Goal: Navigation & Orientation: Find specific page/section

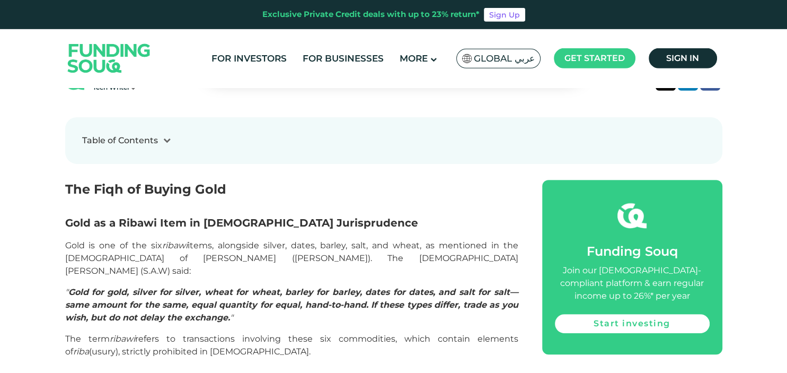
scroll to position [391, 0]
click at [505, 65] on div "Global عربي" at bounding box center [498, 59] width 84 height 20
click at [526, 57] on span "Global عربي" at bounding box center [504, 58] width 61 height 12
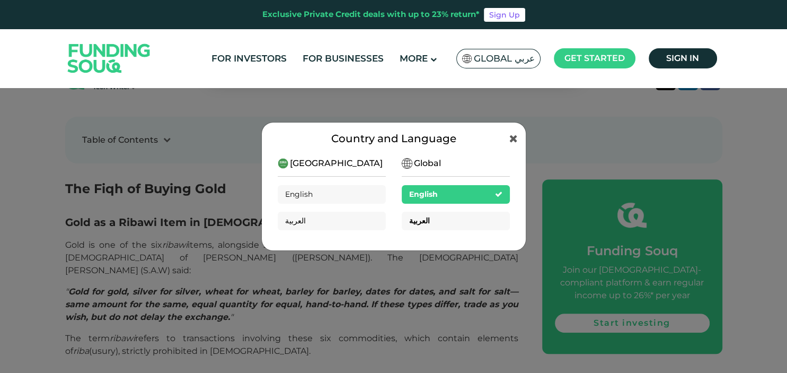
click at [421, 217] on span "العربية" at bounding box center [419, 221] width 21 height 10
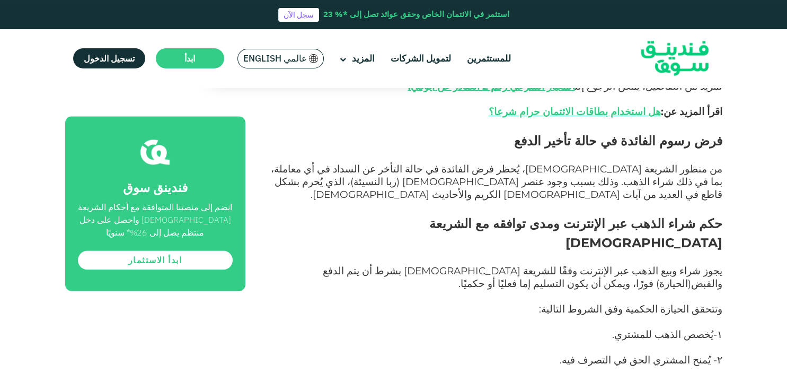
scroll to position [1335, 0]
